Goal: Task Accomplishment & Management: Manage account settings

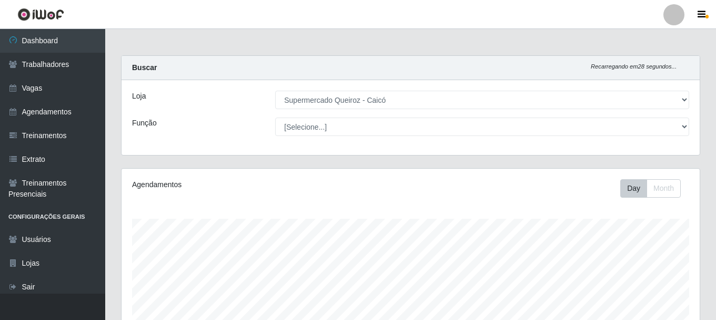
select select "512"
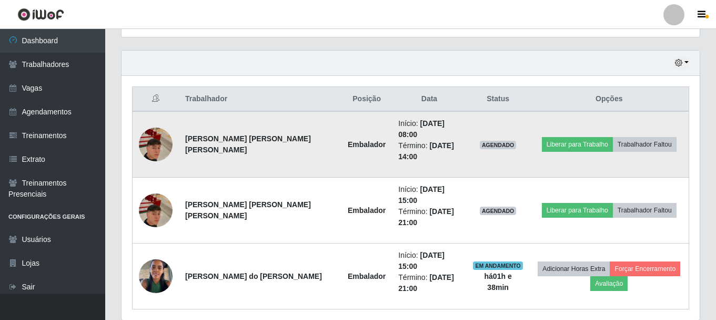
scroll to position [218, 578]
click at [631, 137] on button "Trabalhador Faltou" at bounding box center [645, 144] width 64 height 15
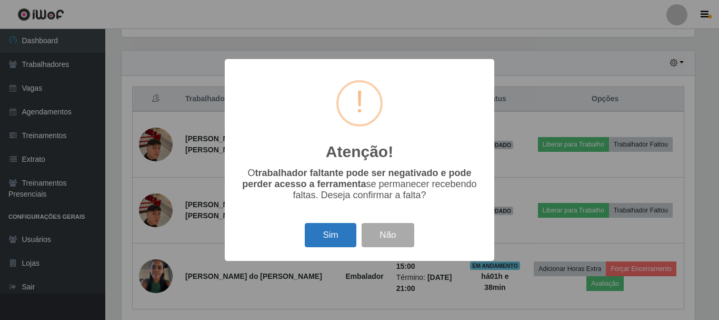
click at [335, 241] on button "Sim" at bounding box center [330, 235] width 51 height 25
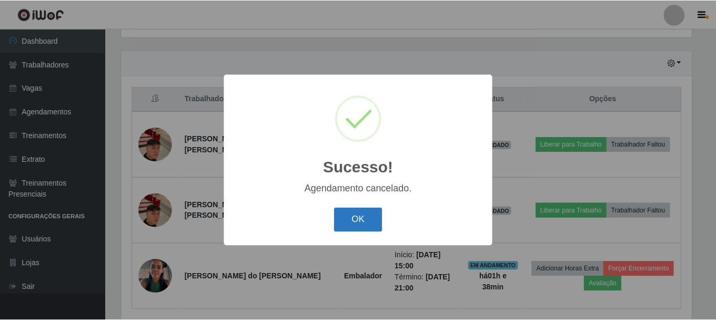
scroll to position [239, 0]
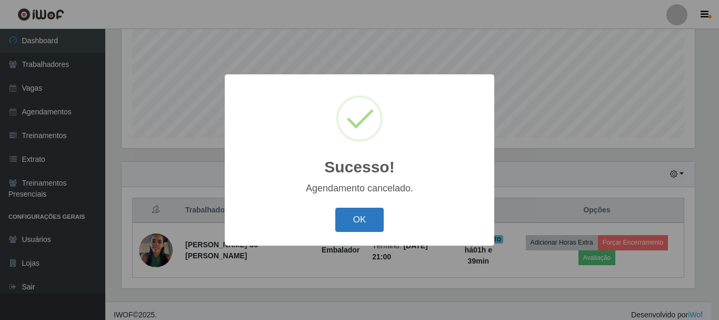
click at [359, 223] on button "OK" at bounding box center [359, 219] width 49 height 25
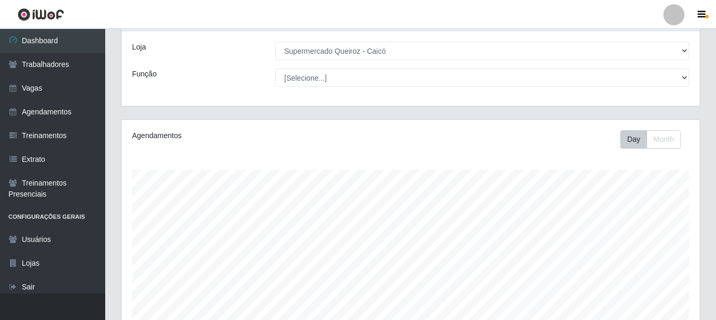
scroll to position [28, 0]
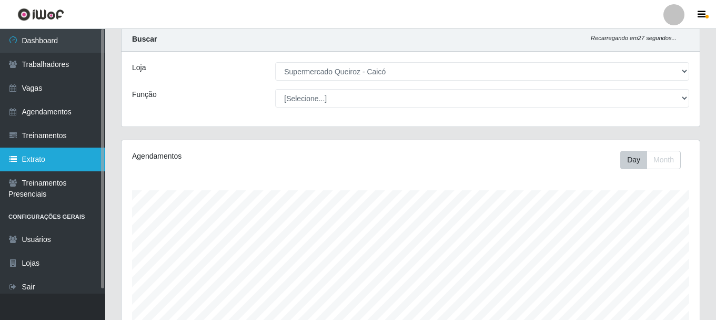
click at [47, 163] on link "Extrato" at bounding box center [52, 159] width 105 height 24
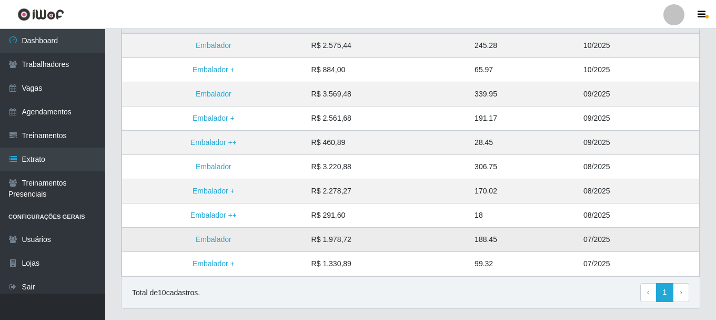
scroll to position [101, 0]
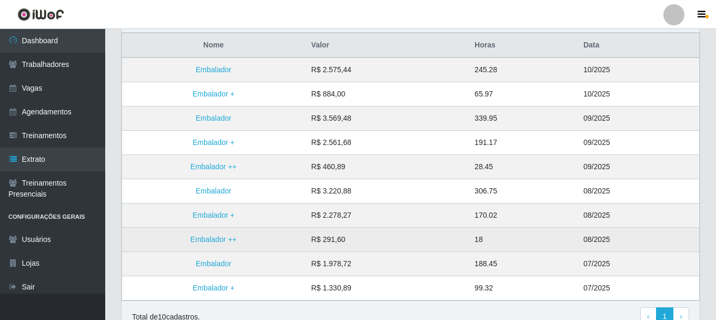
click at [496, 238] on td "18" at bounding box center [522, 239] width 109 height 24
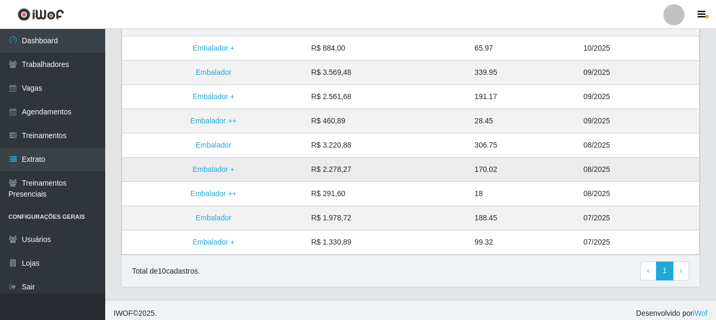
scroll to position [153, 0]
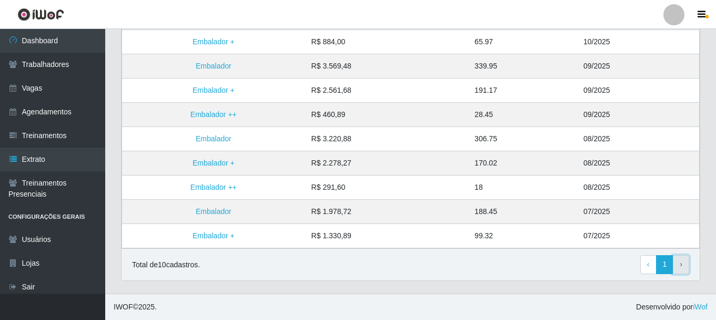
click at [681, 261] on span "›" at bounding box center [681, 264] width 3 height 8
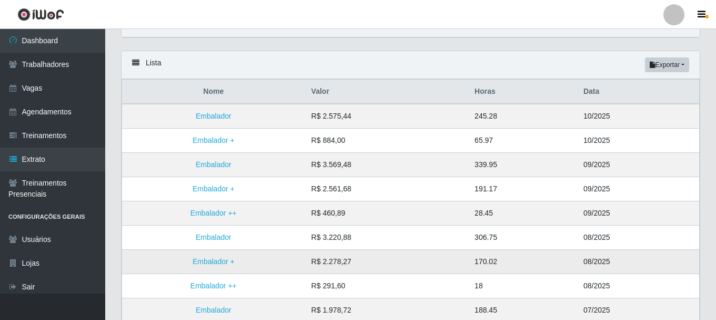
scroll to position [48, 0]
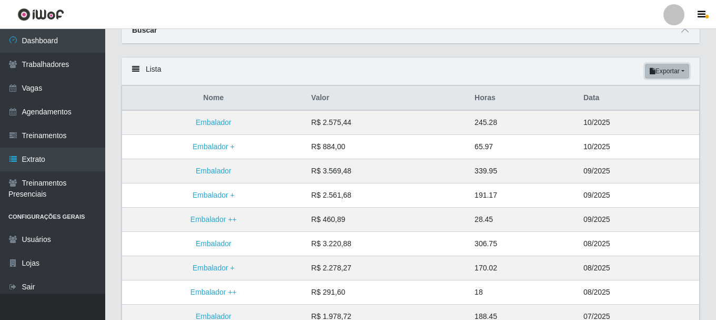
click at [680, 73] on button "Exportar" at bounding box center [667, 71] width 44 height 15
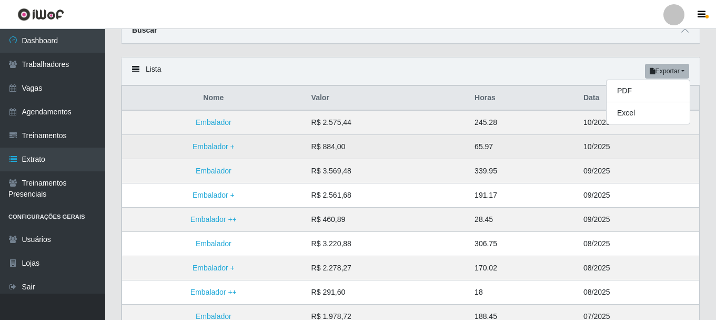
click at [558, 147] on td "65.97" at bounding box center [522, 147] width 109 height 24
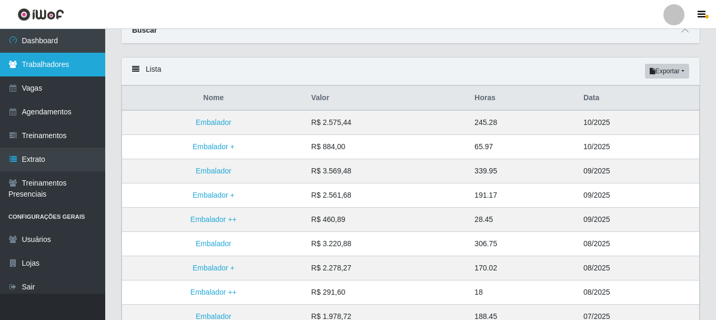
click at [43, 61] on link "Trabalhadores" at bounding box center [52, 65] width 105 height 24
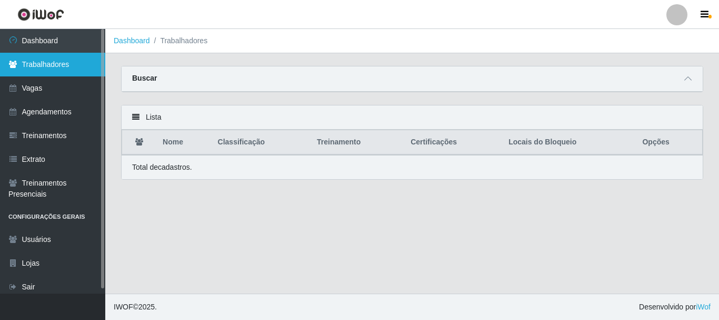
click at [56, 67] on link "Trabalhadores" at bounding box center [52, 65] width 105 height 24
click at [56, 66] on link "Trabalhadores" at bounding box center [52, 65] width 105 height 24
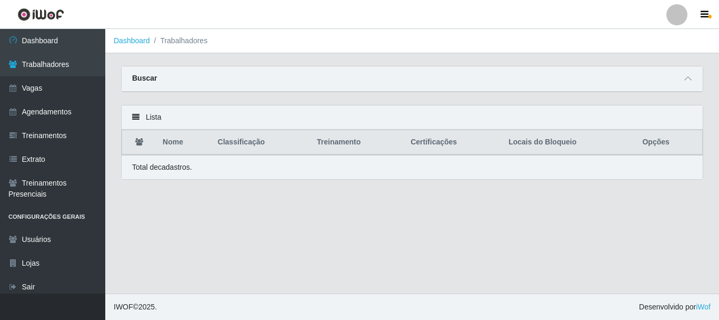
click at [184, 41] on li "Trabalhadores" at bounding box center [179, 40] width 58 height 11
click at [664, 80] on div "Buscar" at bounding box center [412, 78] width 581 height 25
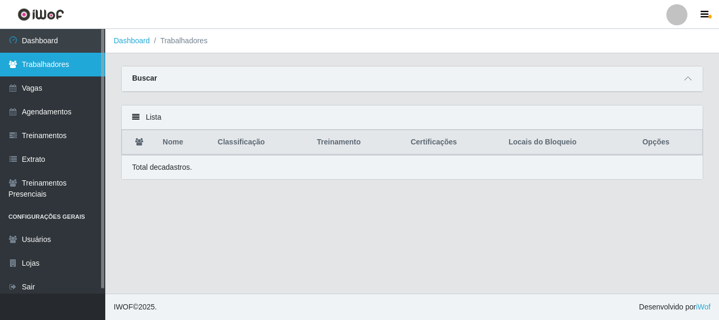
click at [42, 66] on link "Trabalhadores" at bounding box center [52, 65] width 105 height 24
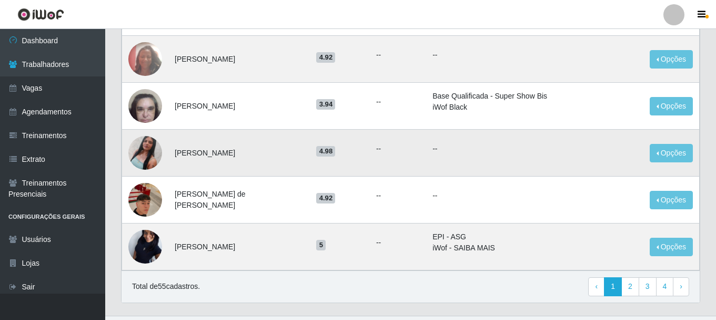
scroll to position [610, 0]
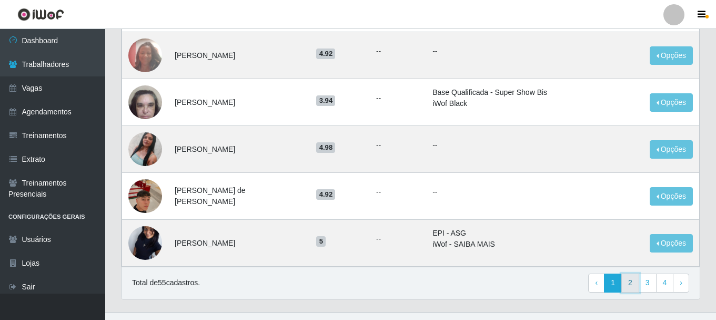
click at [632, 273] on link "2" at bounding box center [631, 282] width 18 height 19
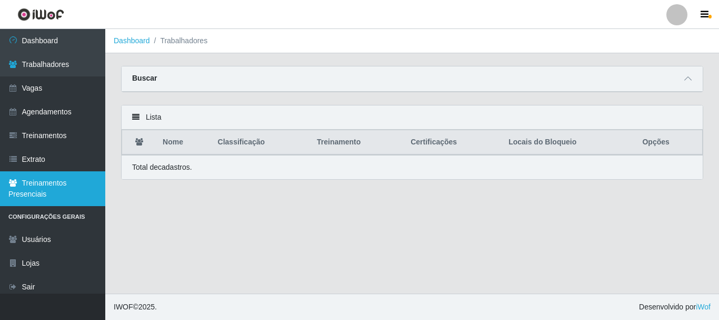
click at [52, 181] on link "Treinamentos Presenciais" at bounding box center [52, 188] width 105 height 35
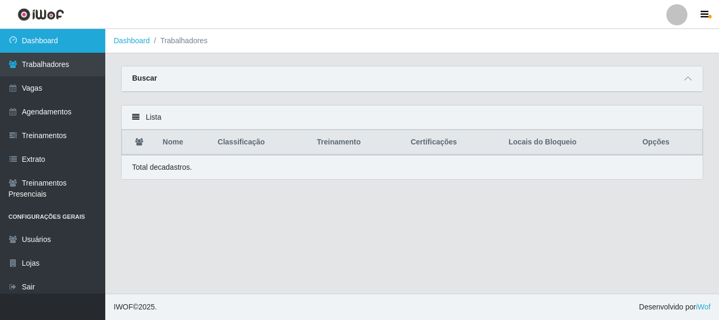
click at [87, 42] on link "Dashboard" at bounding box center [52, 41] width 105 height 24
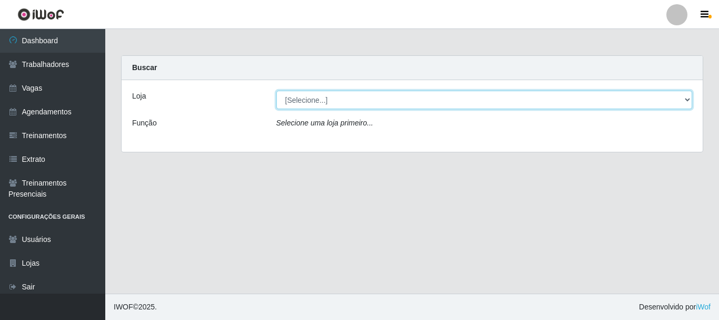
click at [634, 108] on select "[Selecione...] Supermercado Queiroz - Caicó" at bounding box center [484, 100] width 416 height 18
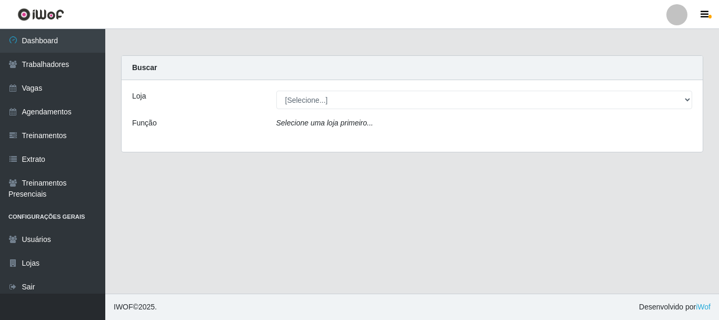
click at [485, 139] on div "Loja [Selecione...] Supermercado Queiroz - Caicó Função Selecione uma loja prim…" at bounding box center [412, 116] width 581 height 72
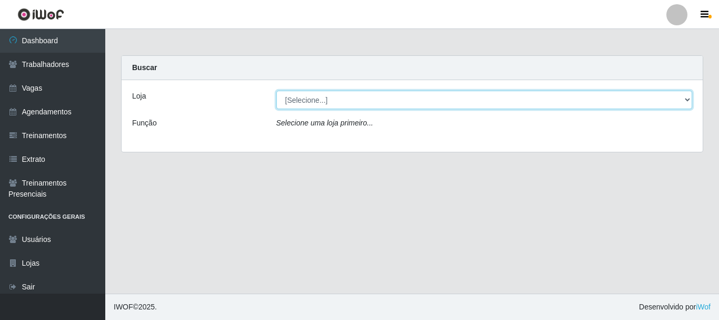
click at [514, 101] on select "[Selecione...] Supermercado Queiroz - Caicó" at bounding box center [484, 100] width 416 height 18
select select "512"
click at [276, 91] on select "[Selecione...] Supermercado Queiroz - Caicó" at bounding box center [484, 100] width 416 height 18
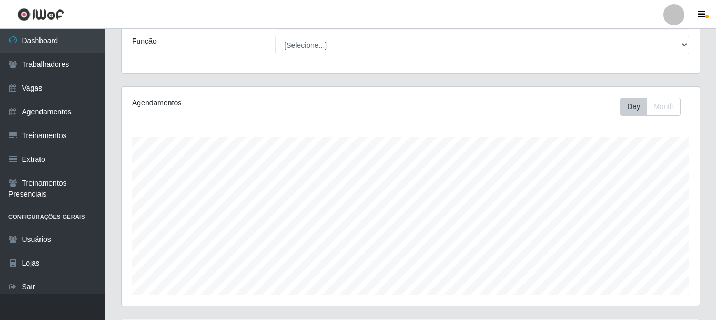
scroll to position [81, 0]
click at [650, 109] on button "Month" at bounding box center [664, 107] width 34 height 18
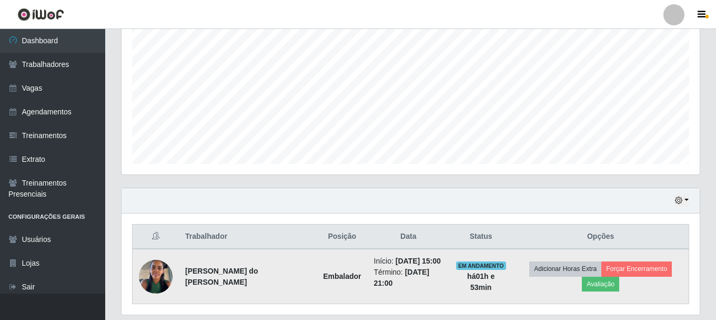
scroll to position [239, 0]
